Goal: Share content

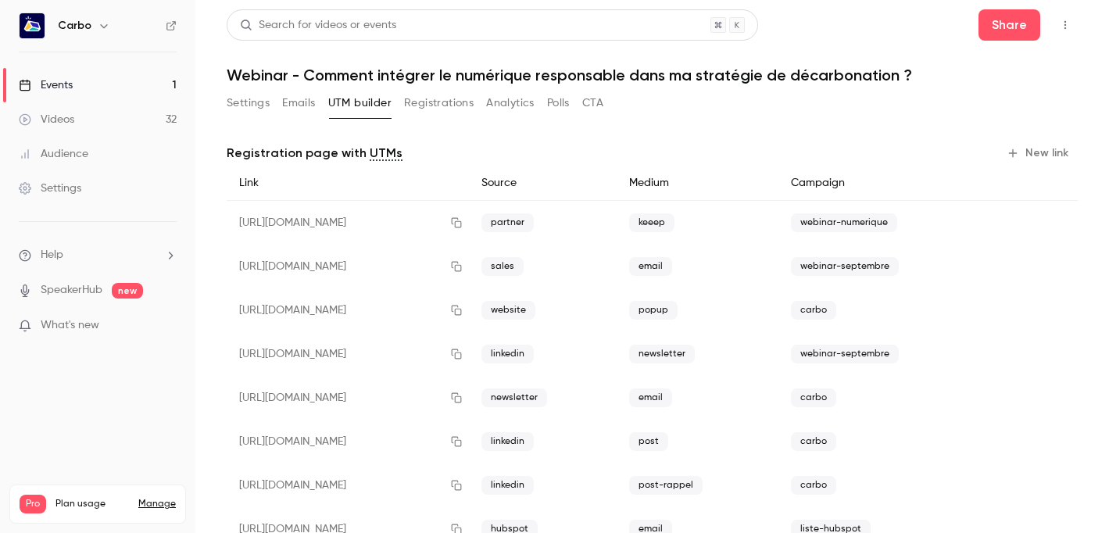
scroll to position [52, 0]
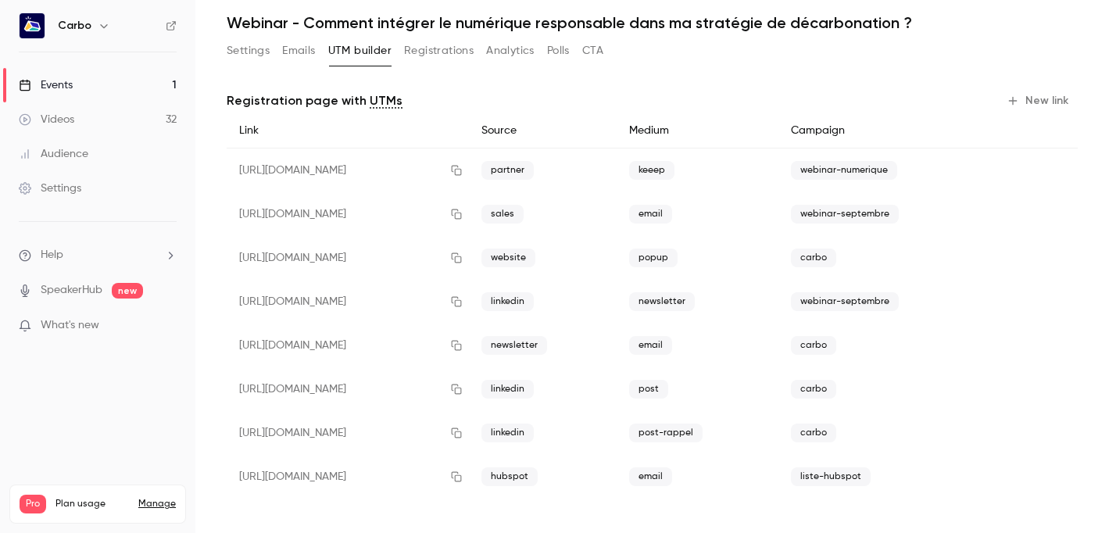
click at [435, 62] on button "Registrations" at bounding box center [439, 50] width 70 height 25
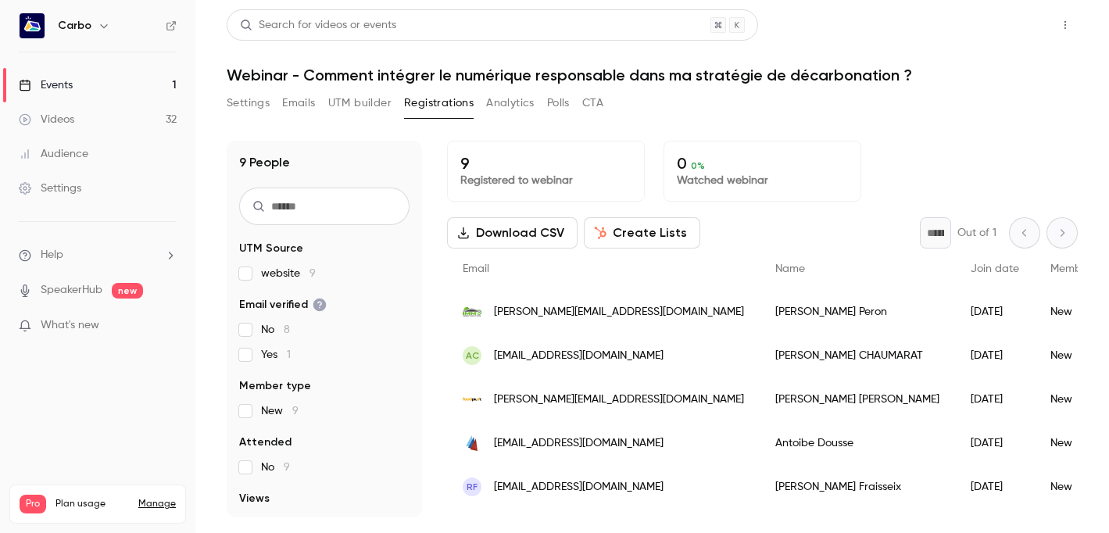
click at [1002, 29] on button "Share" at bounding box center [1009, 24] width 62 height 31
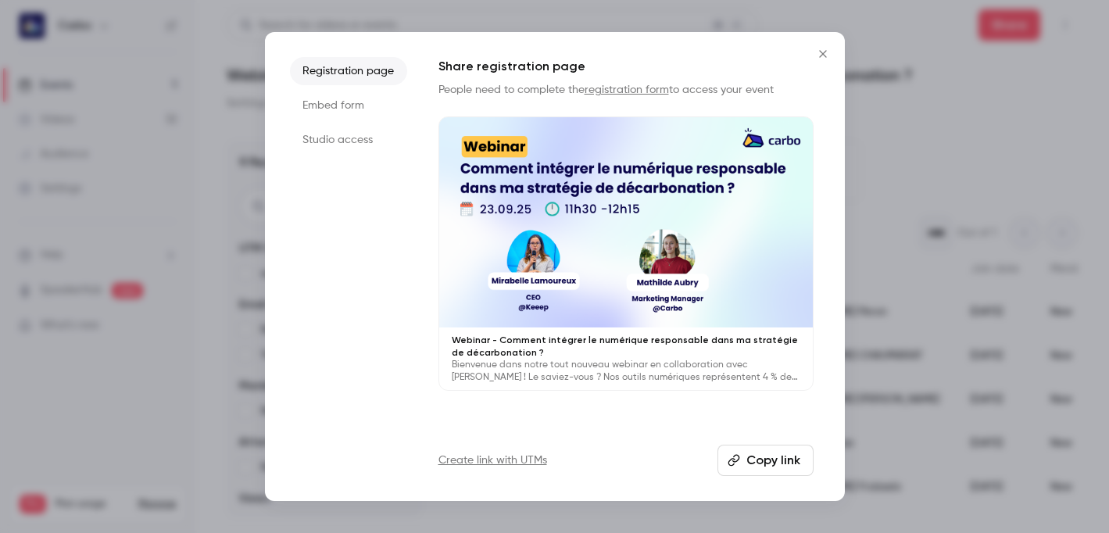
click at [754, 455] on button "Copy link" at bounding box center [765, 460] width 96 height 31
click at [827, 54] on icon "Close" at bounding box center [822, 54] width 19 height 12
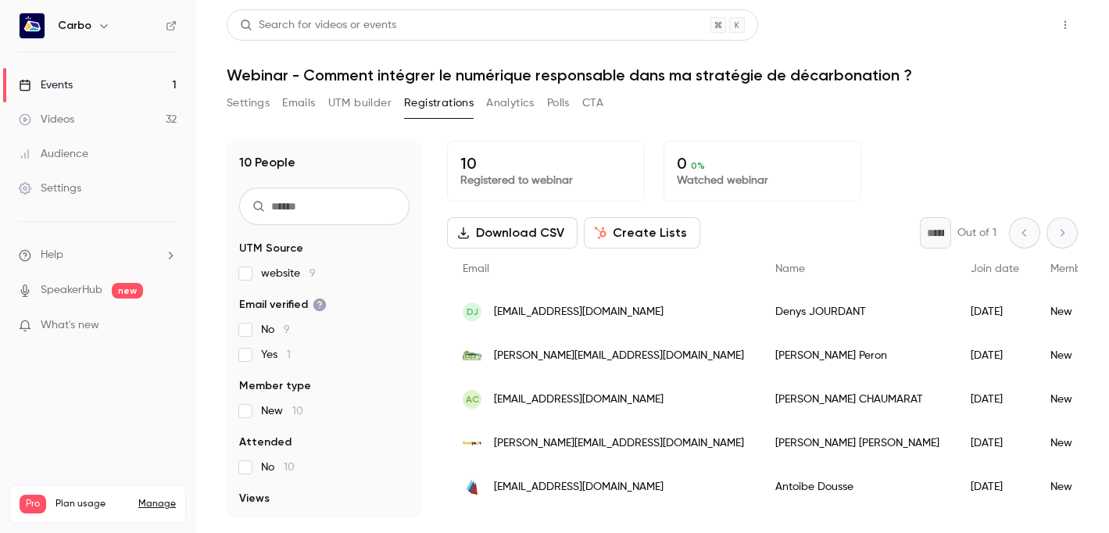
click at [992, 32] on button "Share" at bounding box center [1009, 24] width 62 height 31
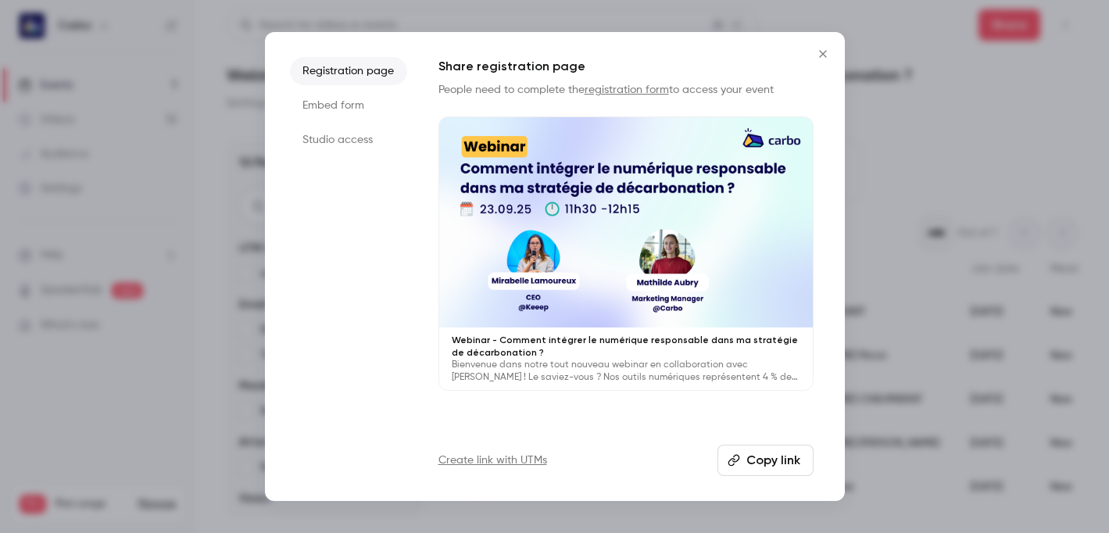
click at [759, 461] on button "Copy link" at bounding box center [765, 460] width 96 height 31
click at [762, 463] on button "Copy link" at bounding box center [765, 460] width 96 height 31
click at [827, 45] on button "Close" at bounding box center [822, 53] width 31 height 31
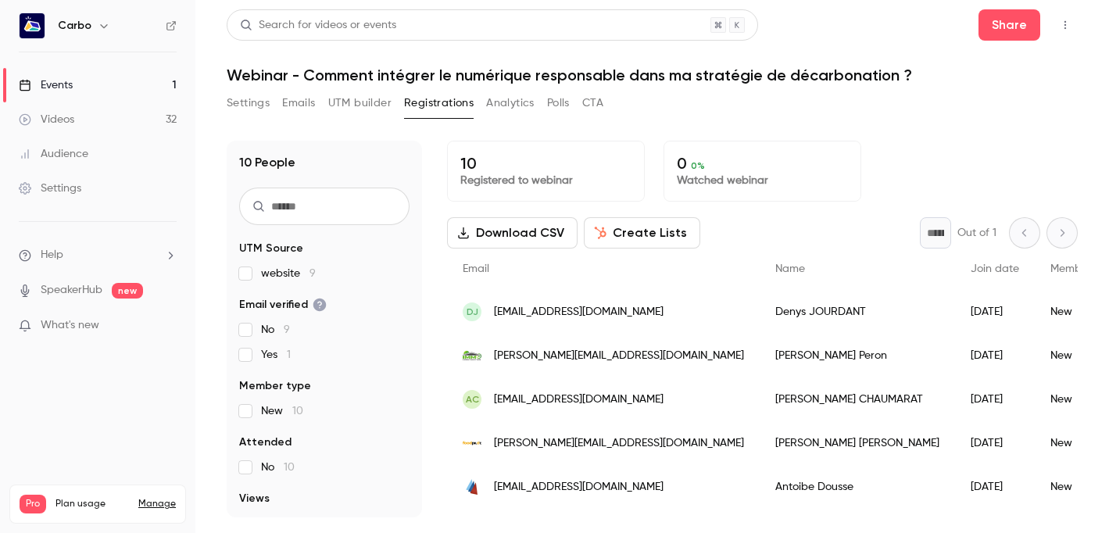
click at [92, 115] on link "Videos 32" at bounding box center [97, 119] width 195 height 34
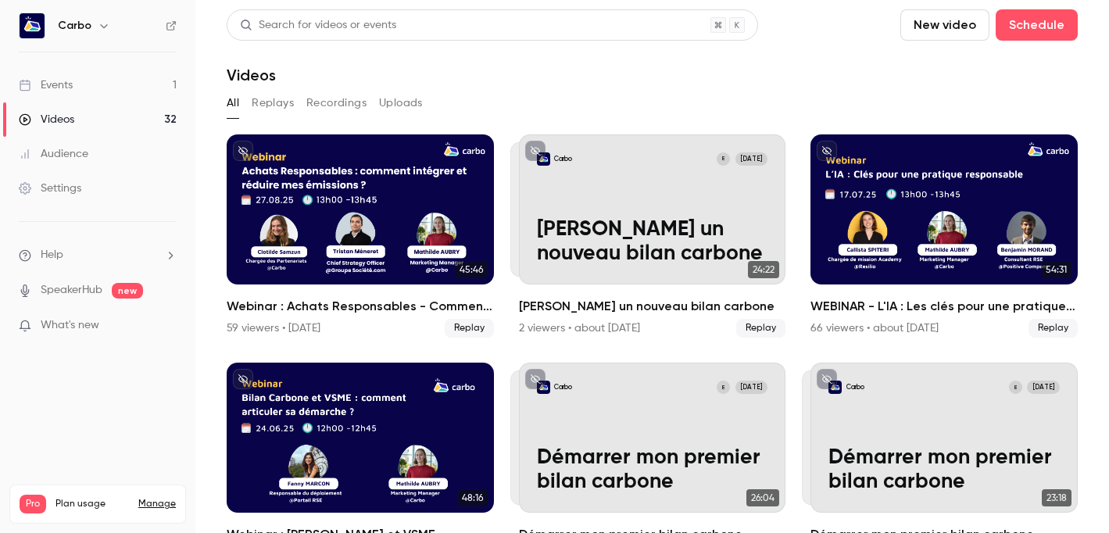
click at [92, 89] on link "Events 1" at bounding box center [97, 85] width 195 height 34
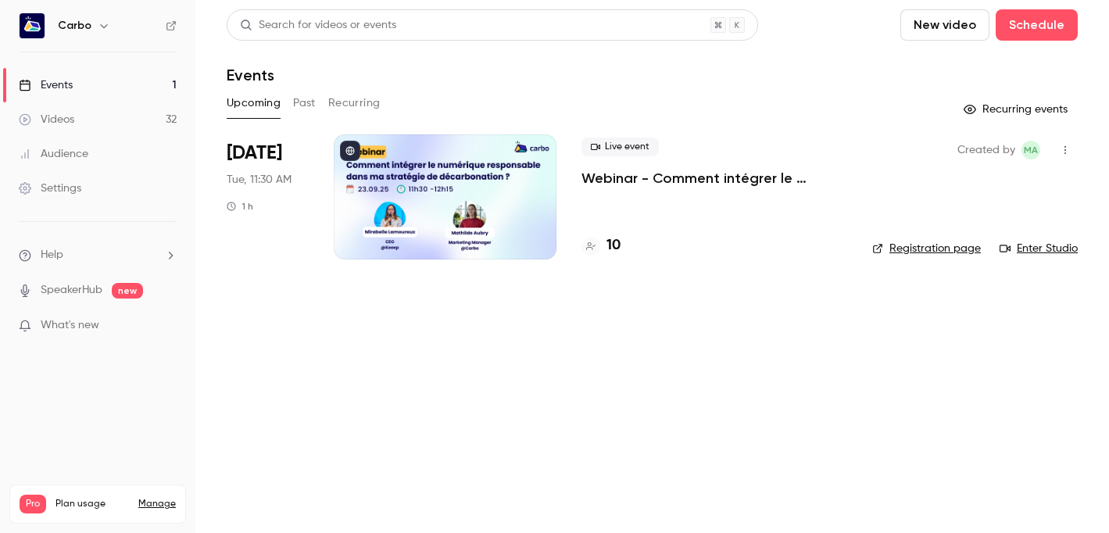
click at [484, 222] on div at bounding box center [445, 196] width 223 height 125
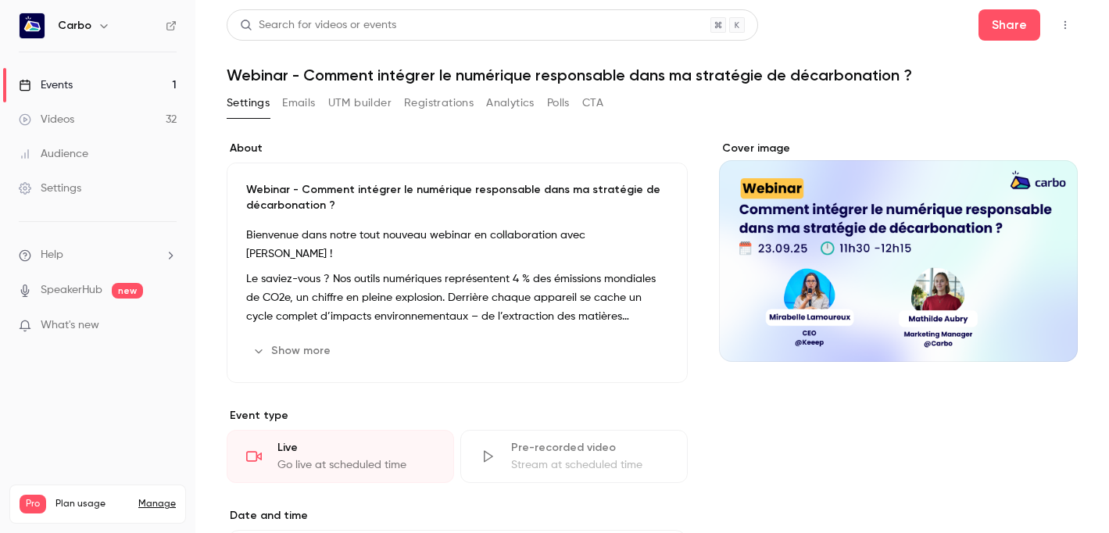
click at [79, 124] on link "Videos 32" at bounding box center [97, 119] width 195 height 34
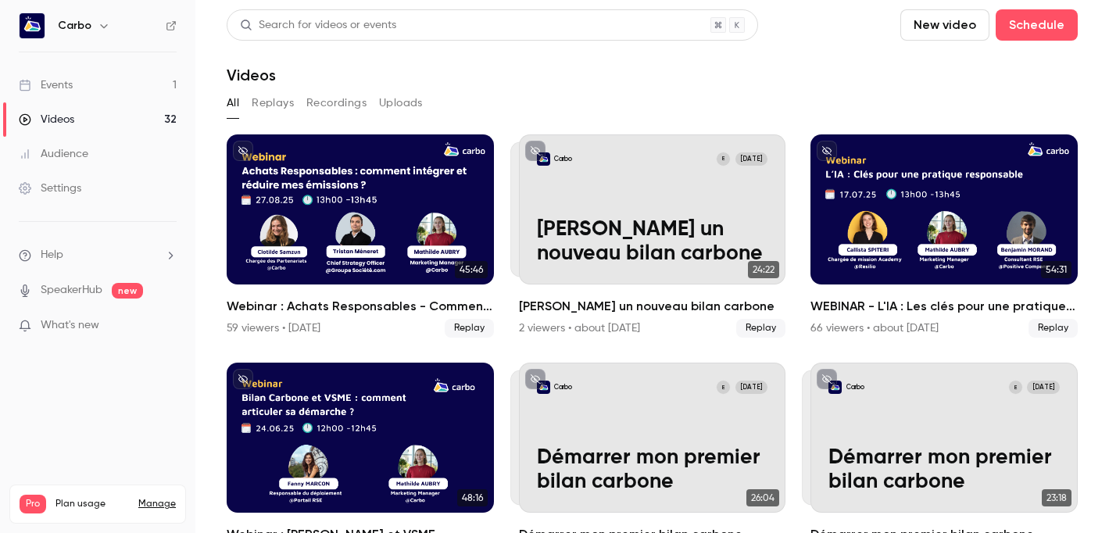
click at [273, 104] on button "Replays" at bounding box center [273, 103] width 42 height 25
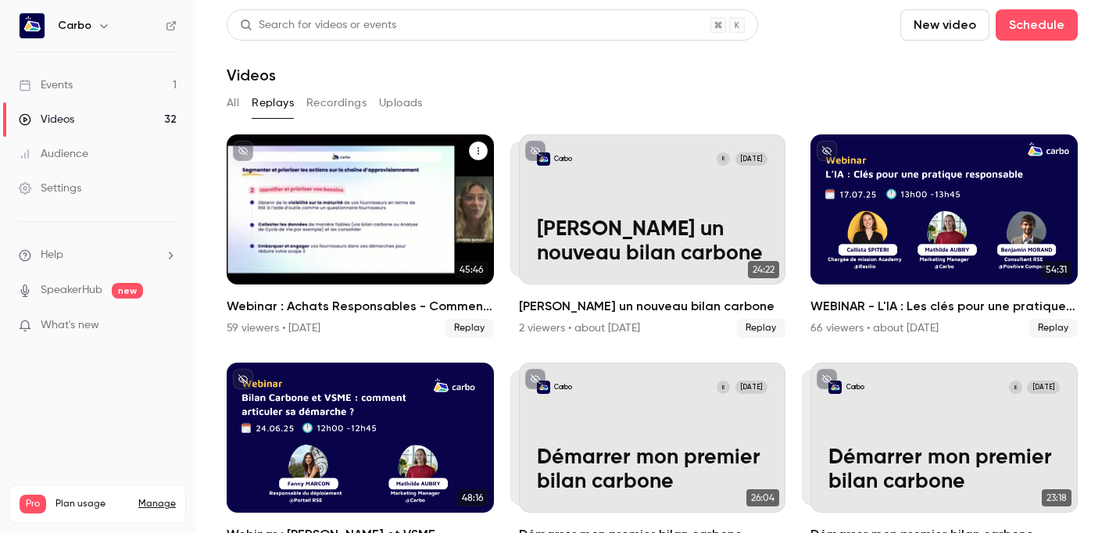
click at [481, 151] on icon "Webinar : Achats Responsables - Comment intégrer et réduire mes émissions du sc…" at bounding box center [477, 150] width 9 height 9
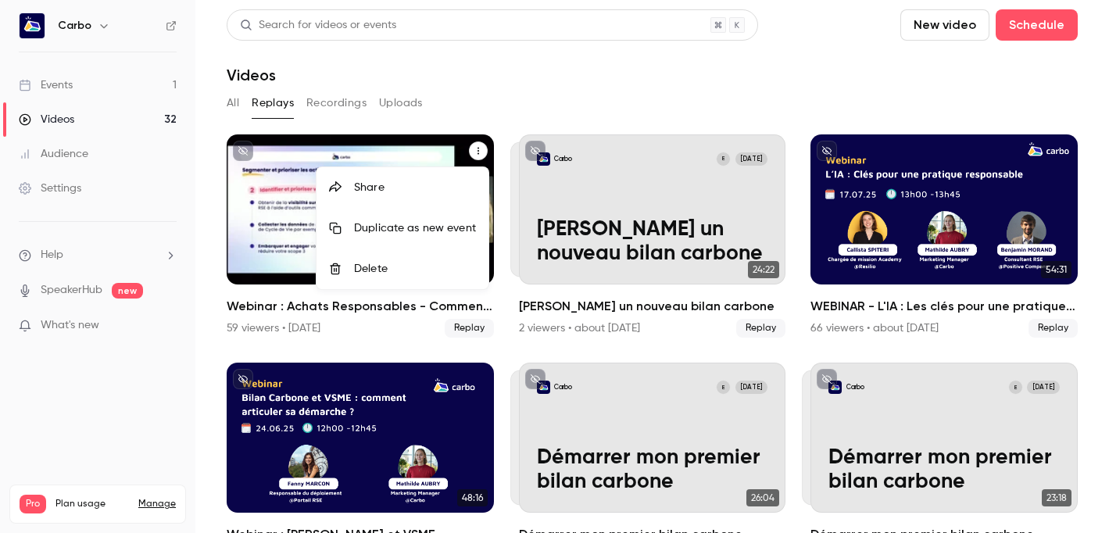
click at [429, 187] on div "Share" at bounding box center [415, 188] width 122 height 16
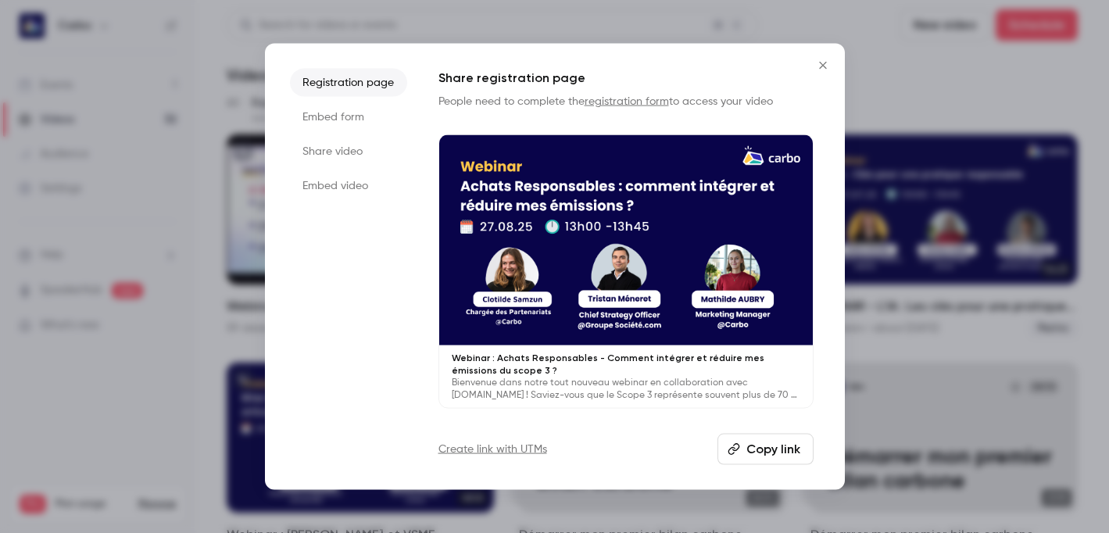
click at [816, 66] on icon "Close" at bounding box center [822, 65] width 19 height 12
